Goal: Book appointment/travel/reservation

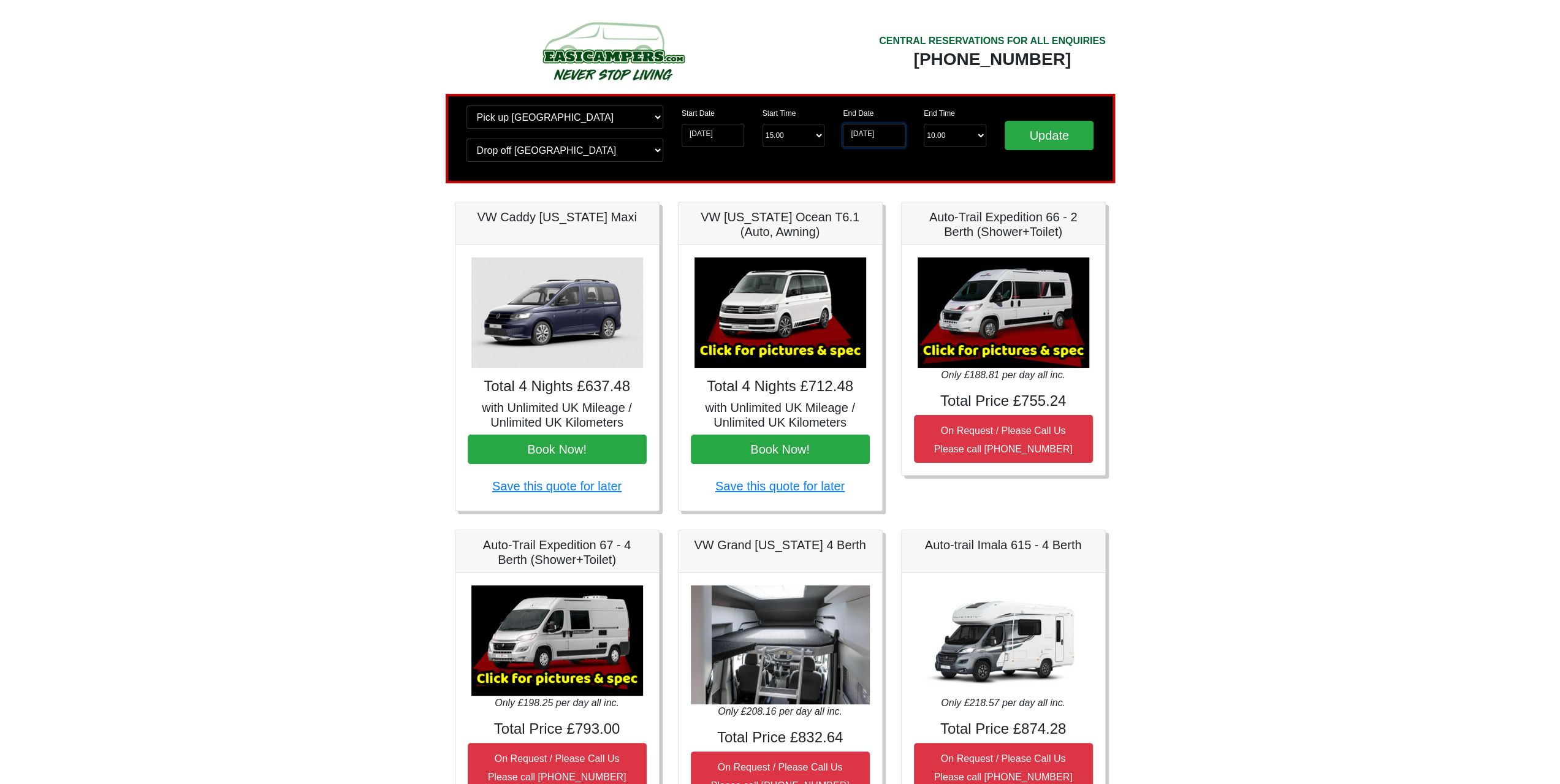
click at [894, 130] on input "26-08-2025" at bounding box center [874, 135] width 63 height 23
click at [890, 258] on td "27" at bounding box center [888, 259] width 21 height 16
type input "[DATE]"
click at [1042, 136] on input "Update" at bounding box center [1049, 135] width 89 height 29
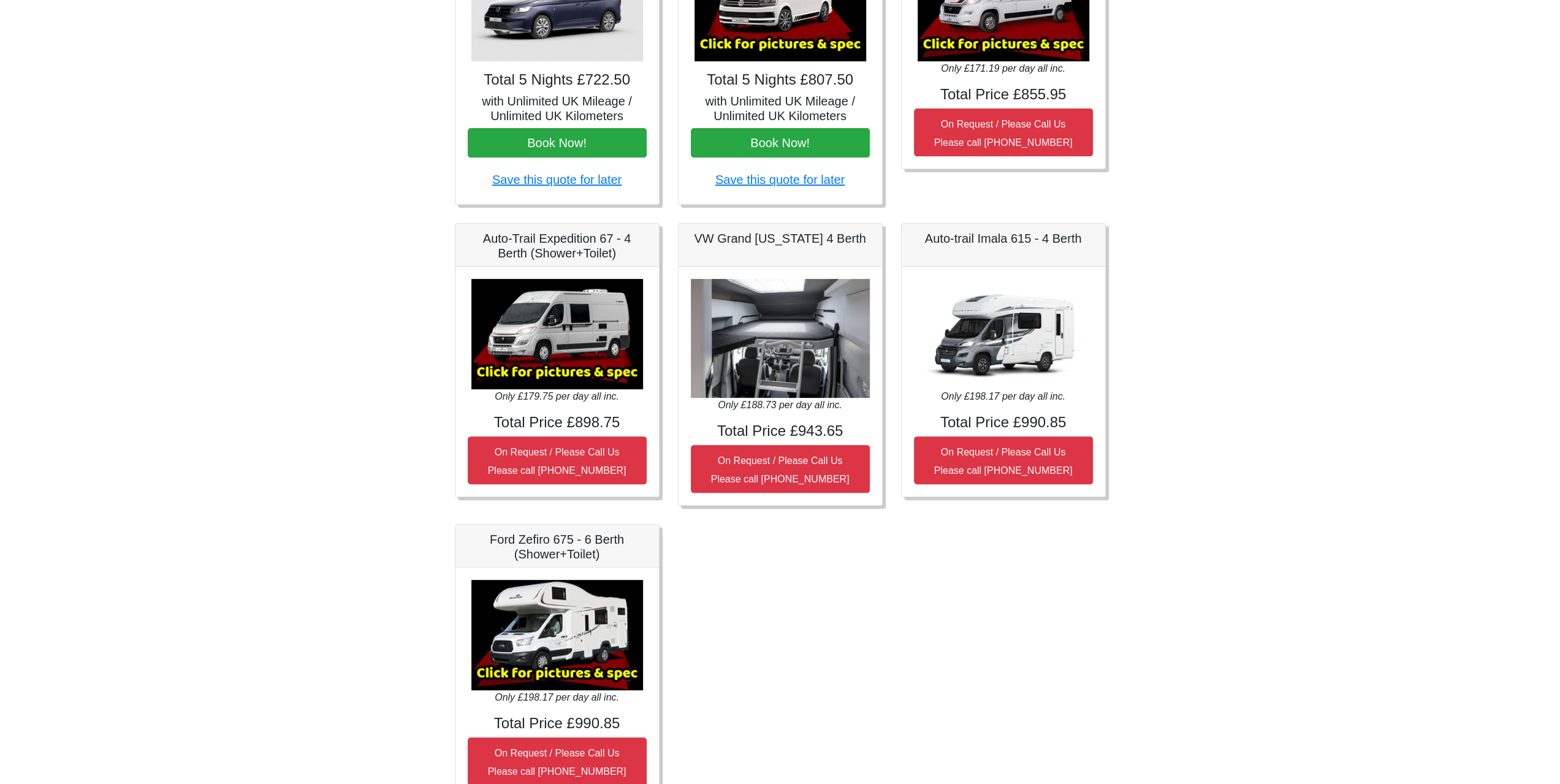
scroll to position [366, 0]
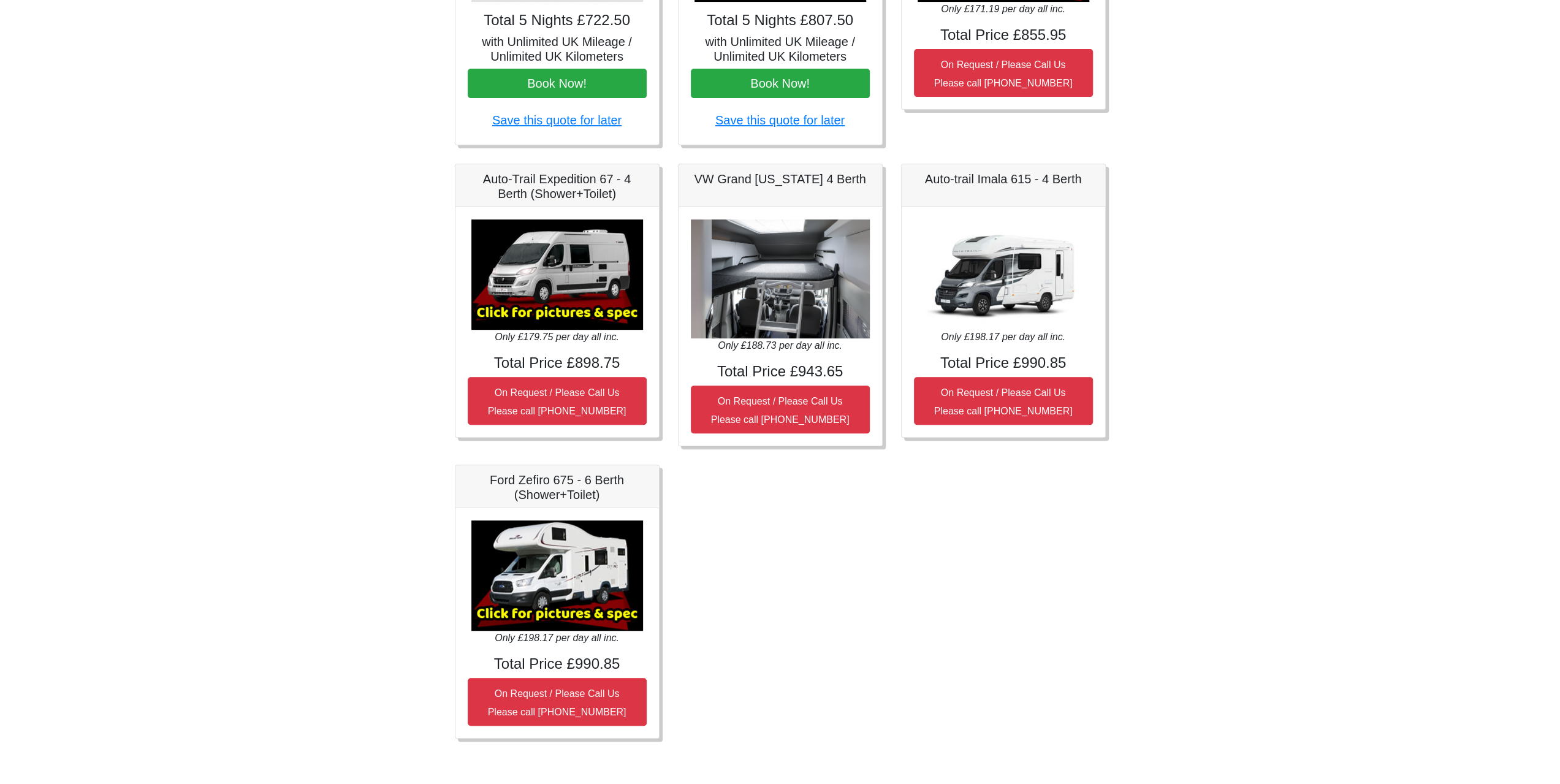
click at [586, 252] on img at bounding box center [557, 275] width 171 height 111
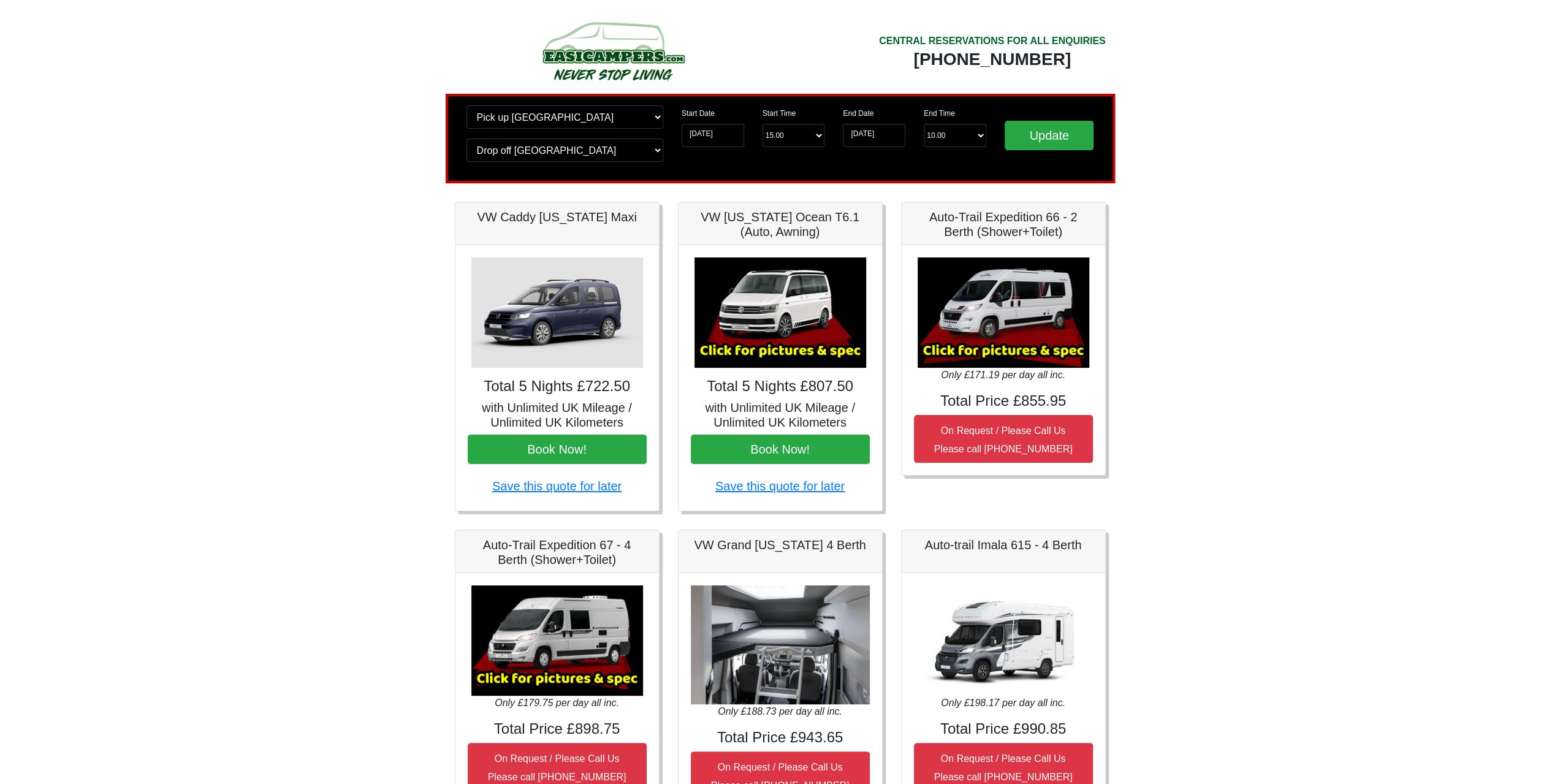
click at [1415, 346] on body "CENTRAL RESERVATIONS FOR ALL ENQUIRIES [PHONE_NUMBER] Easicampers Booking : Sea…" at bounding box center [780, 576] width 1560 height 1152
click at [1287, 461] on body "CENTRAL RESERVATIONS FOR ALL ENQUIRIES [PHONE_NUMBER] Easicampers Booking : Sea…" at bounding box center [780, 576] width 1560 height 1152
click at [562, 124] on select "Change pick up location? Pick up [GEOGRAPHIC_DATA] [GEOGRAPHIC_DATA] [GEOGRAPHI…" at bounding box center [564, 117] width 197 height 23
click at [1138, 154] on body "CENTRAL RESERVATIONS FOR ALL ENQUIRIES [PHONE_NUMBER] Easicampers Booking : Sea…" at bounding box center [780, 576] width 1560 height 1152
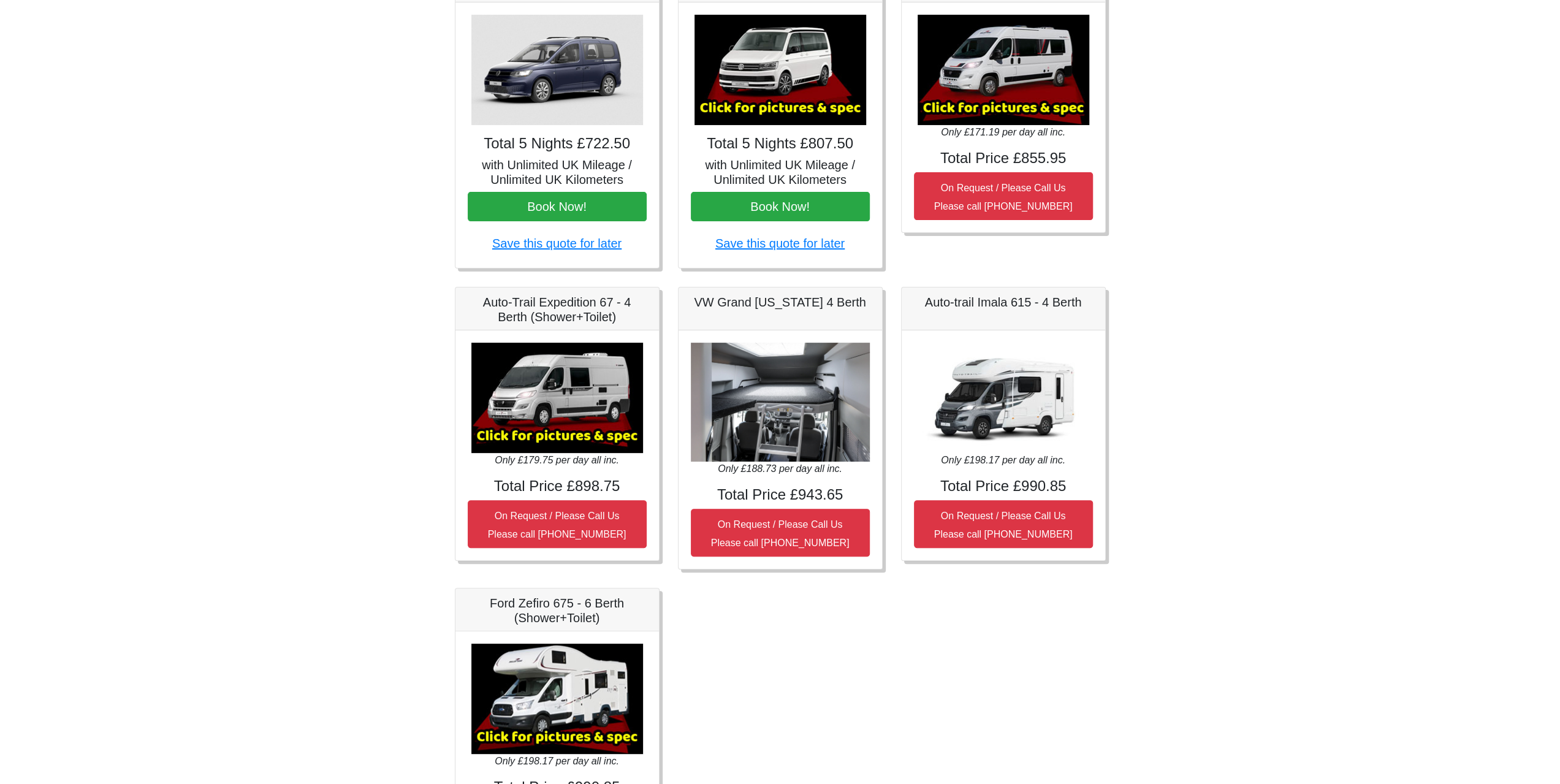
scroll to position [306, 0]
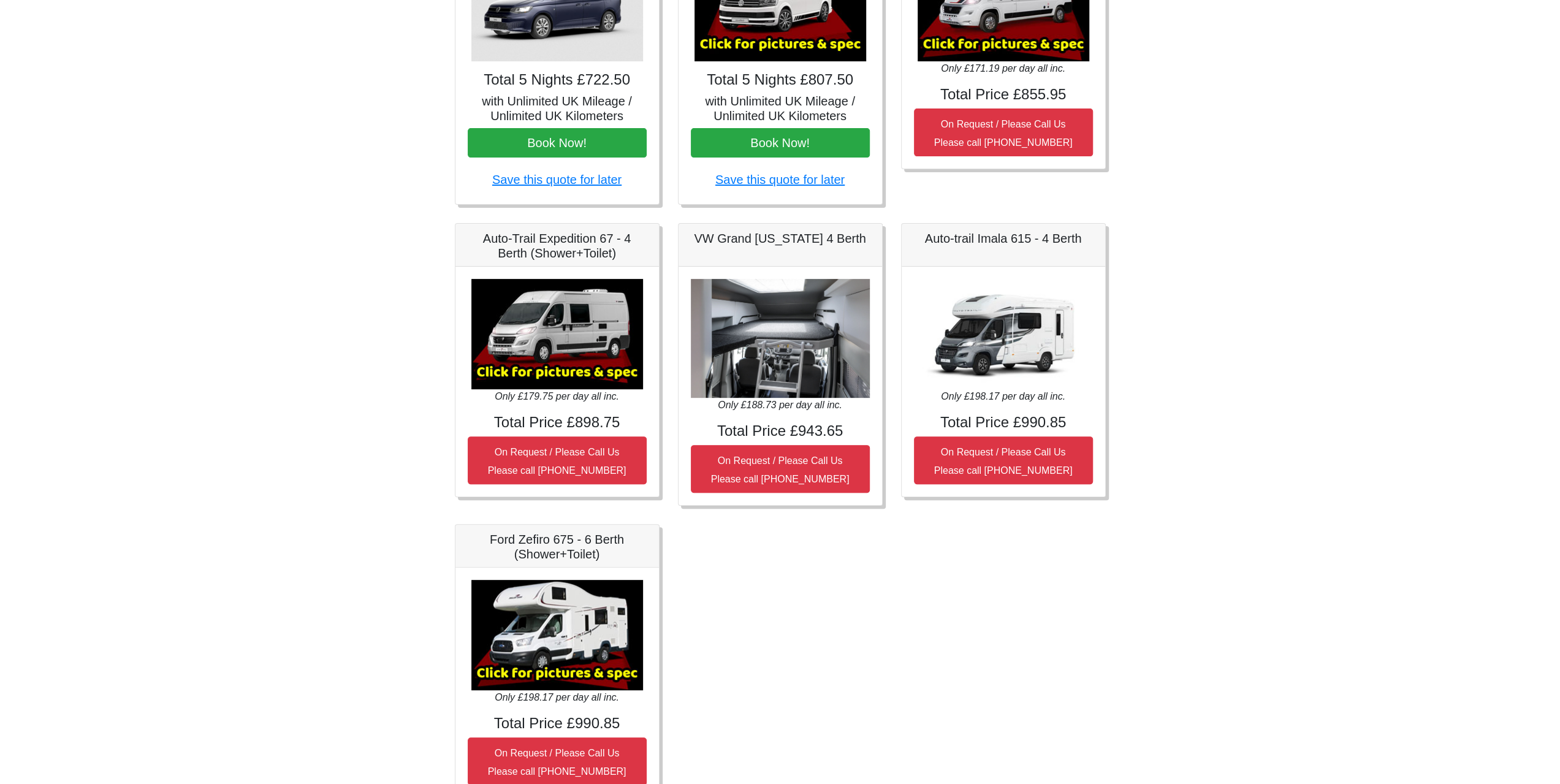
click at [1162, 167] on body "CENTRAL RESERVATIONS FOR ALL ENQUIRIES [PHONE_NUMBER] Easicampers Booking : Sea…" at bounding box center [780, 270] width 1560 height 1152
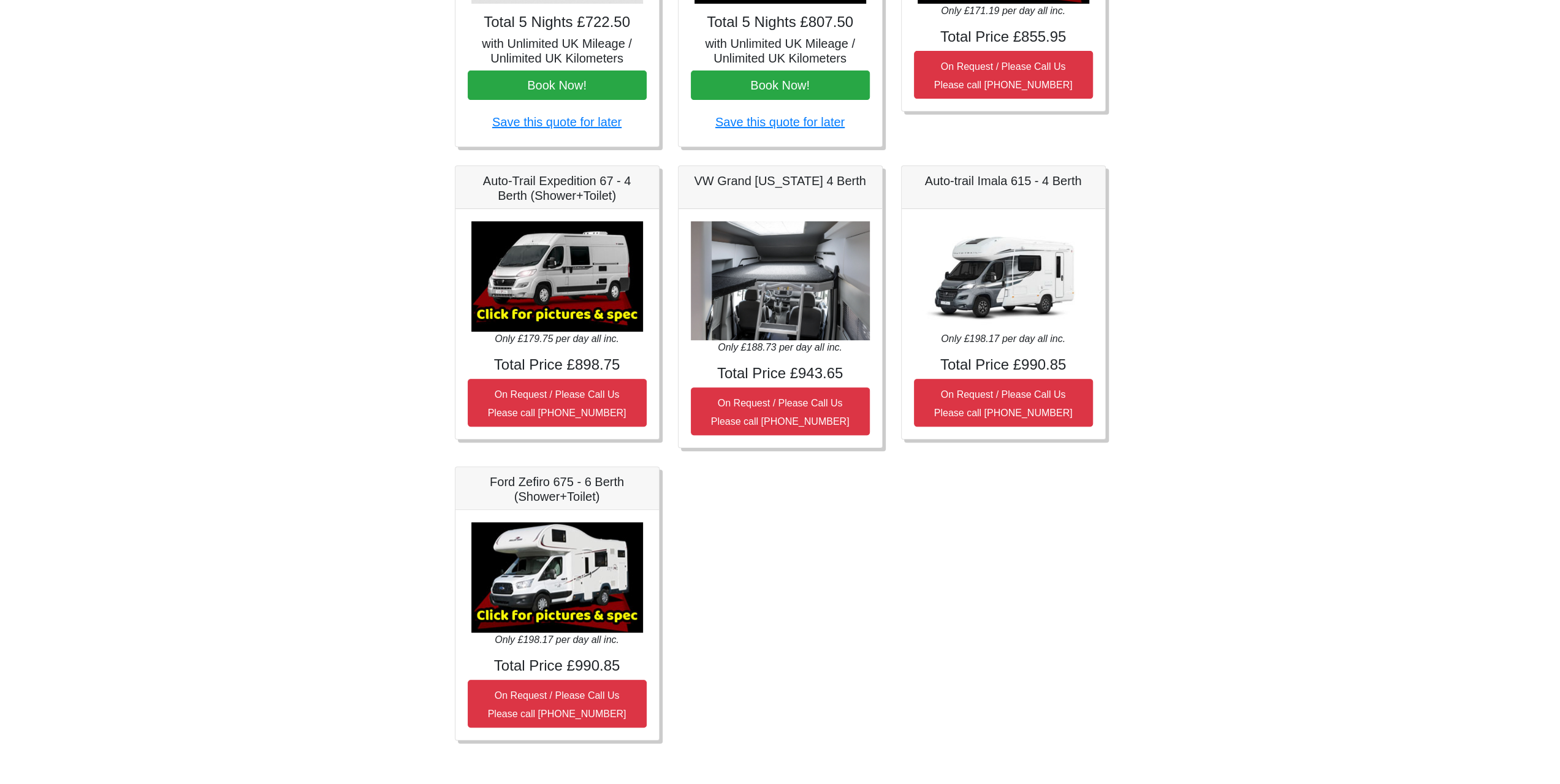
scroll to position [366, 0]
